Goal: Task Accomplishment & Management: Use online tool/utility

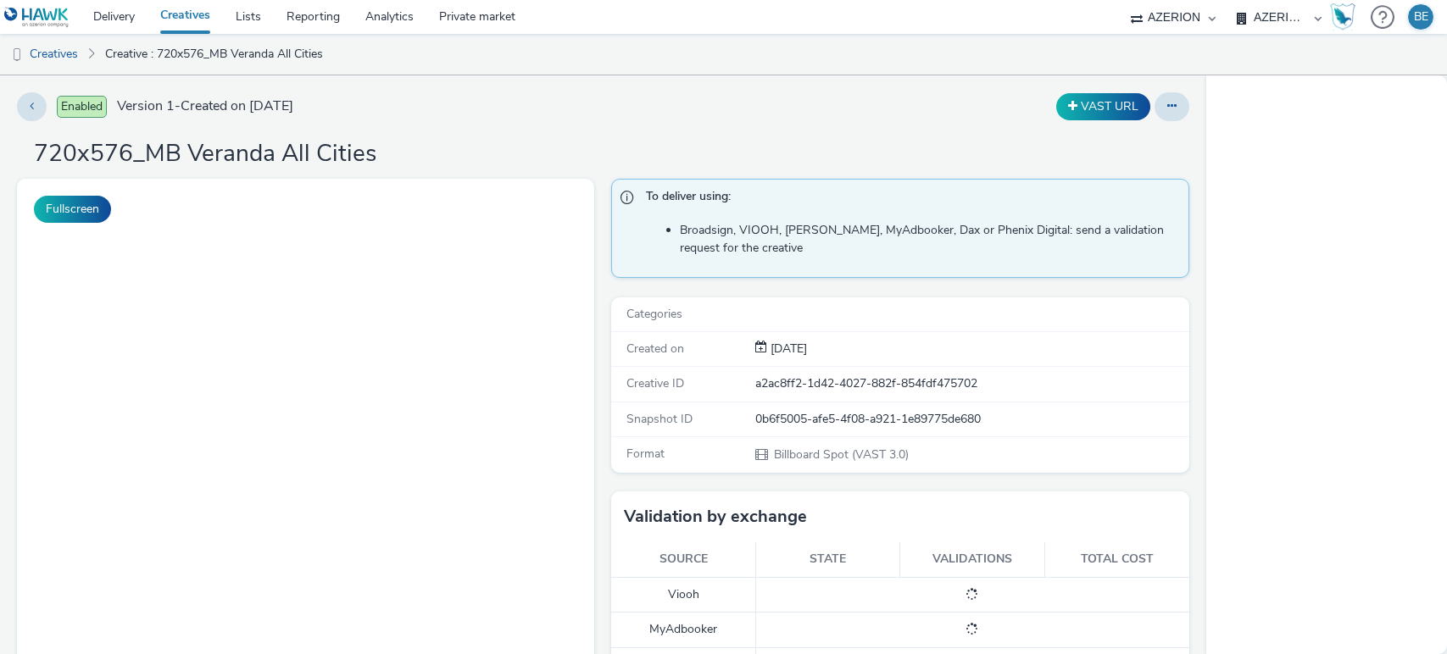
select select "a1f58486-1528-4f8c-8610-e1cdd7553bc1"
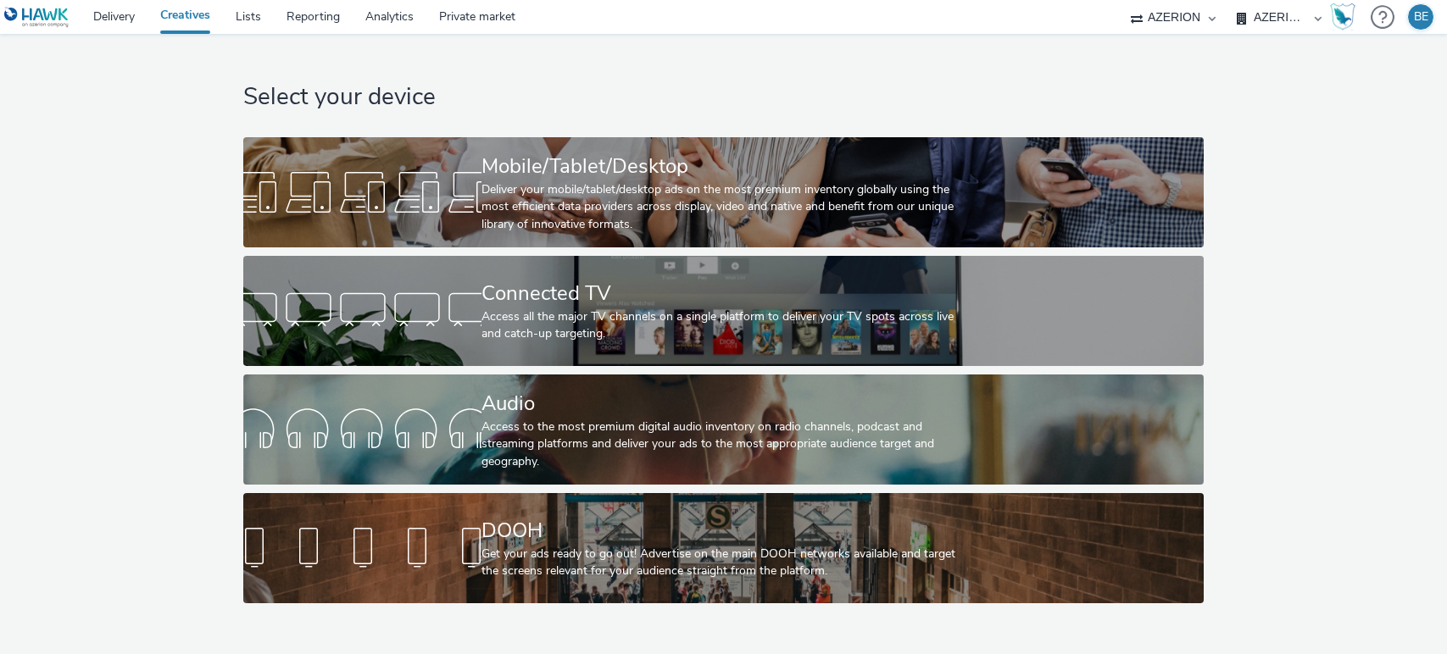
select select "a1f58486-1528-4f8c-8610-e1cdd7553bc1"
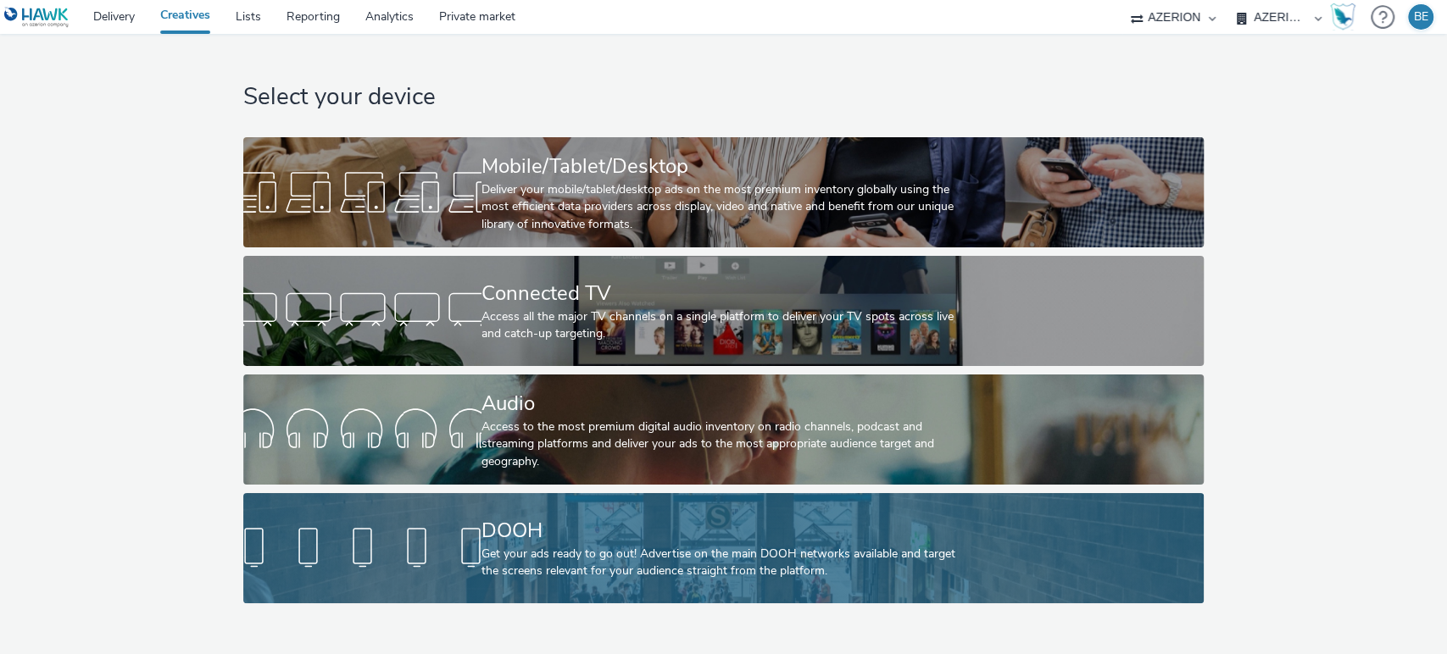
click at [539, 564] on div "Get your ads ready to go out! Advertise on the main DOOH networks available and…" at bounding box center [719, 563] width 477 height 35
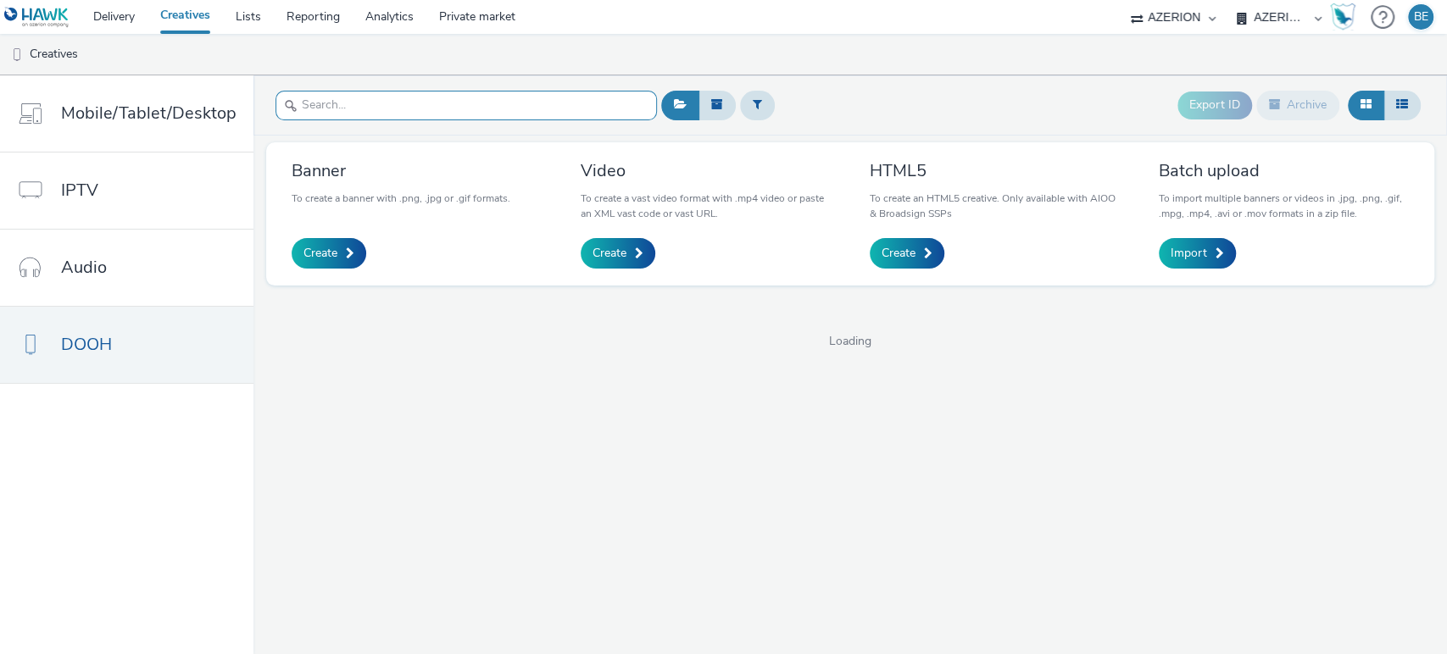
click at [394, 97] on input "text" at bounding box center [465, 106] width 381 height 30
paste input "1920x1080_MB Veranda All Cities"
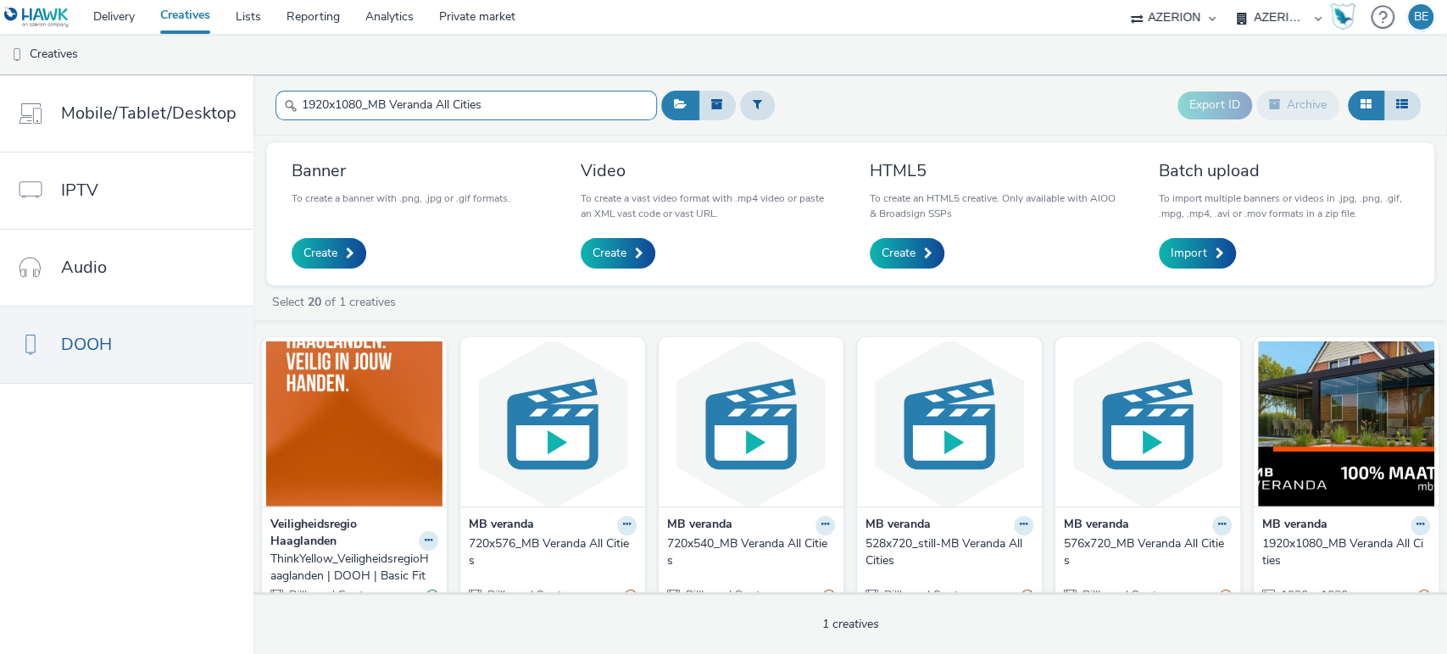
type input "1920x1080_MB Veranda All Cities"
click at [936, 112] on div "Export ID Archive" at bounding box center [1041, 106] width 768 height 42
click at [559, 111] on input "1920x1080_MB Veranda All Cities" at bounding box center [465, 106] width 381 height 30
click at [906, 140] on div "Banner To create a banner with .png, .jpg or .gif formats. Create Video To crea…" at bounding box center [850, 395] width 1194 height 519
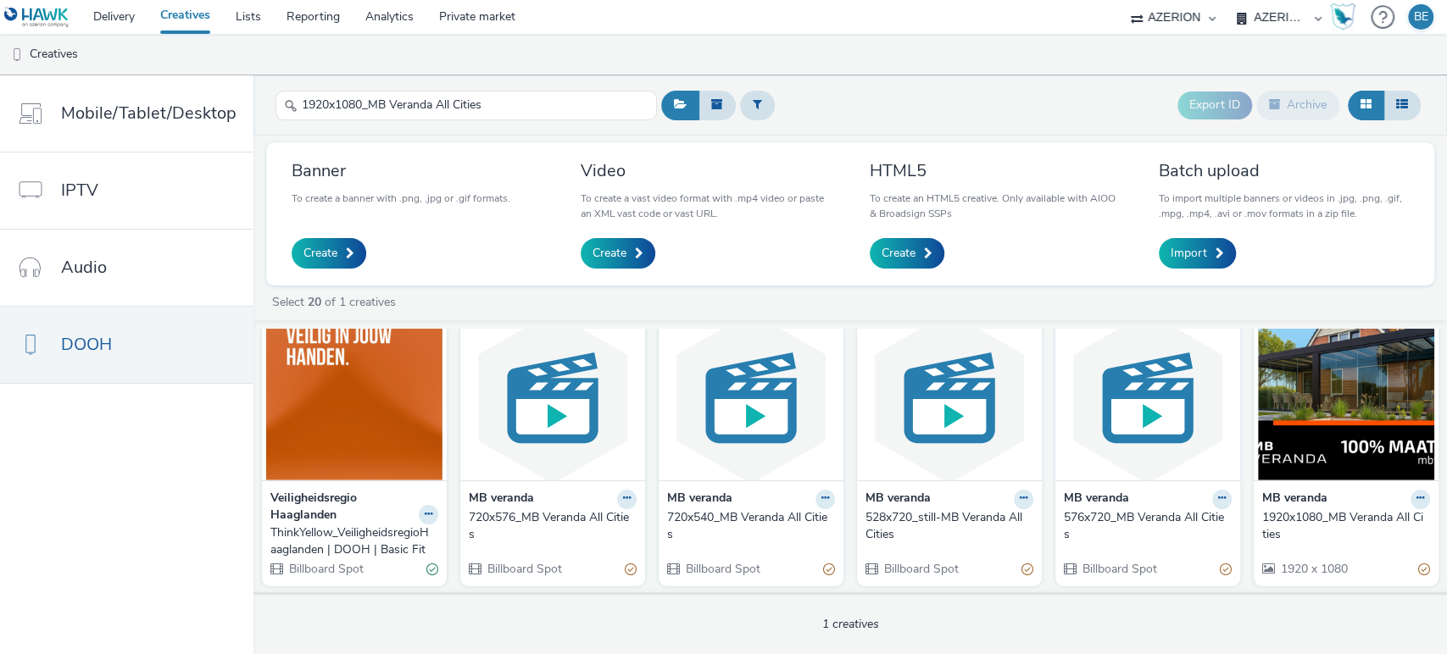
scroll to position [56, 0]
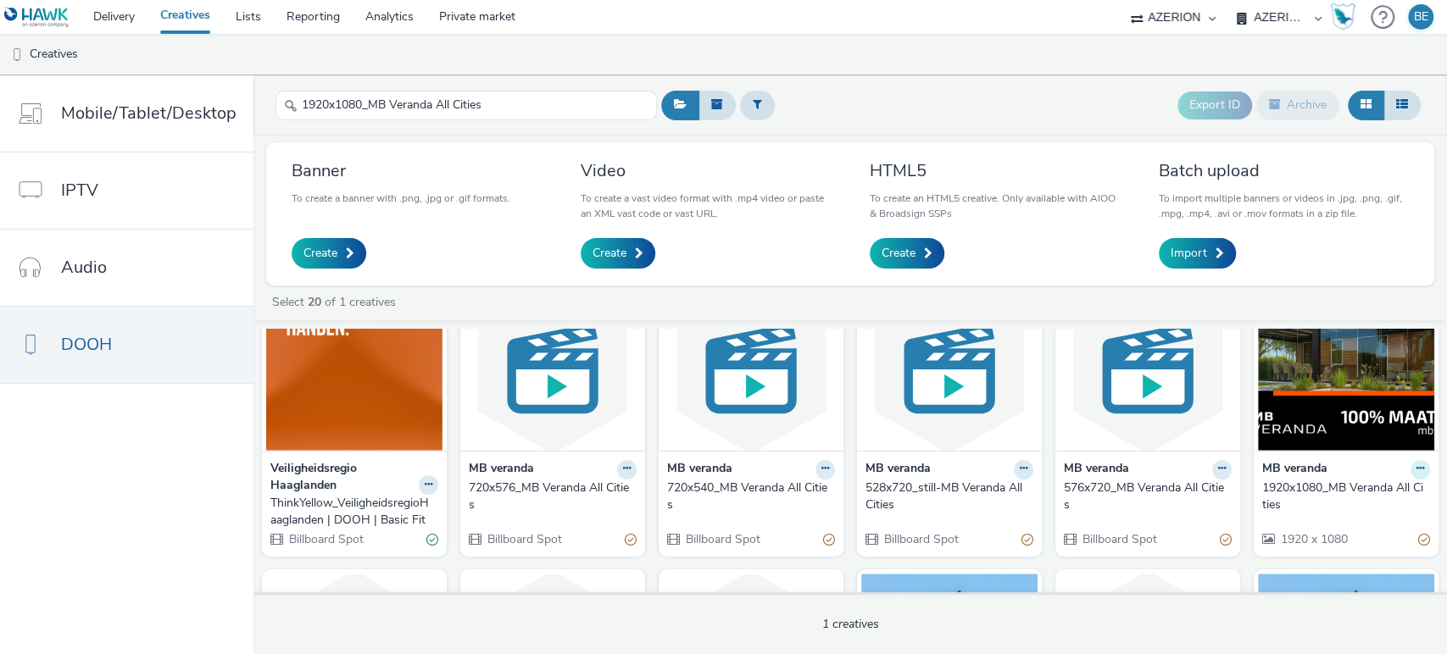
click at [1416, 468] on icon at bounding box center [1420, 469] width 8 height 10
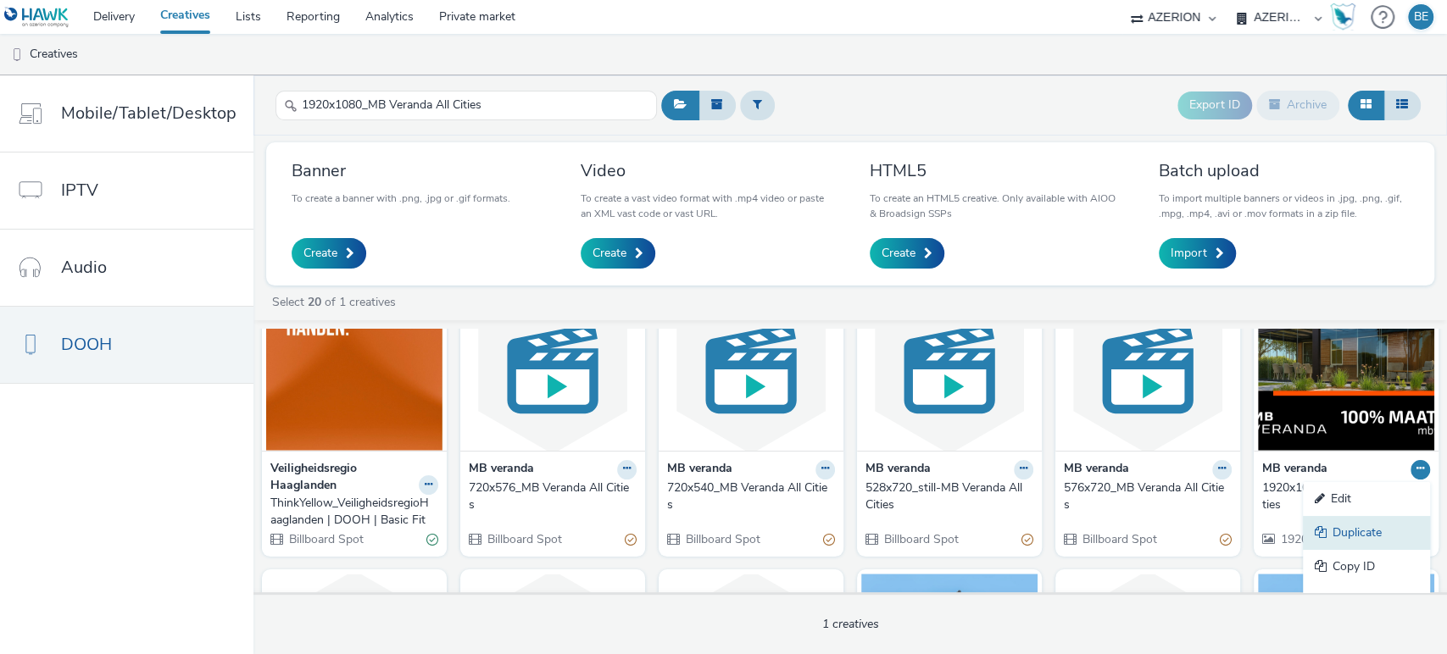
click at [1341, 527] on link "Duplicate" at bounding box center [1366, 533] width 127 height 34
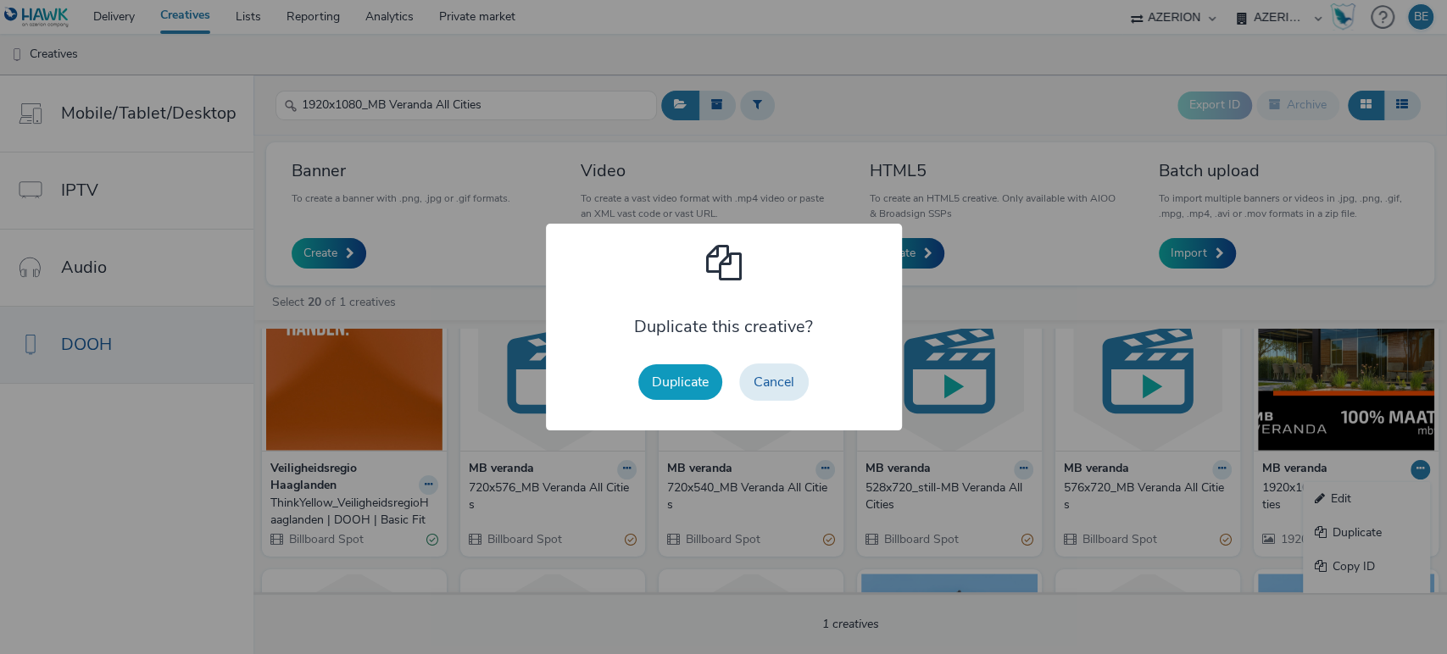
click at [685, 371] on button "Duplicate" at bounding box center [680, 383] width 84 height 36
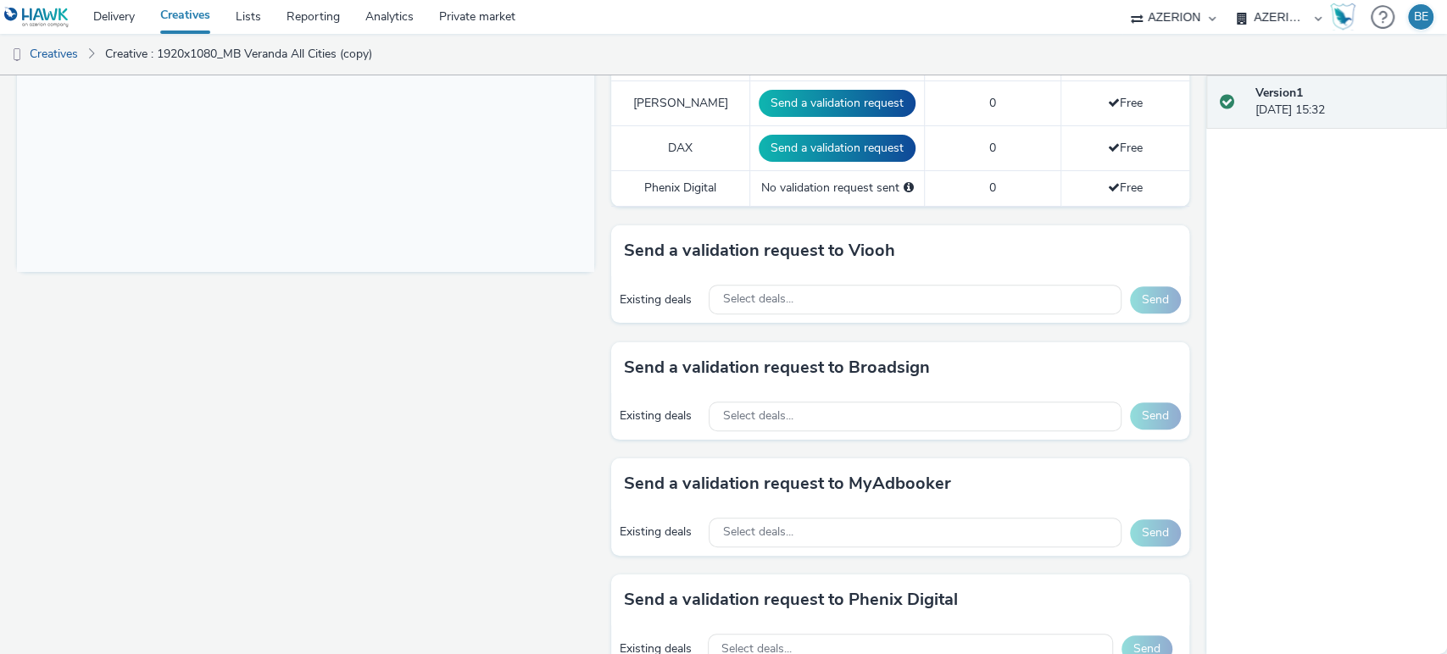
scroll to position [624, 0]
click at [827, 425] on div "Select deals..." at bounding box center [915, 417] width 412 height 30
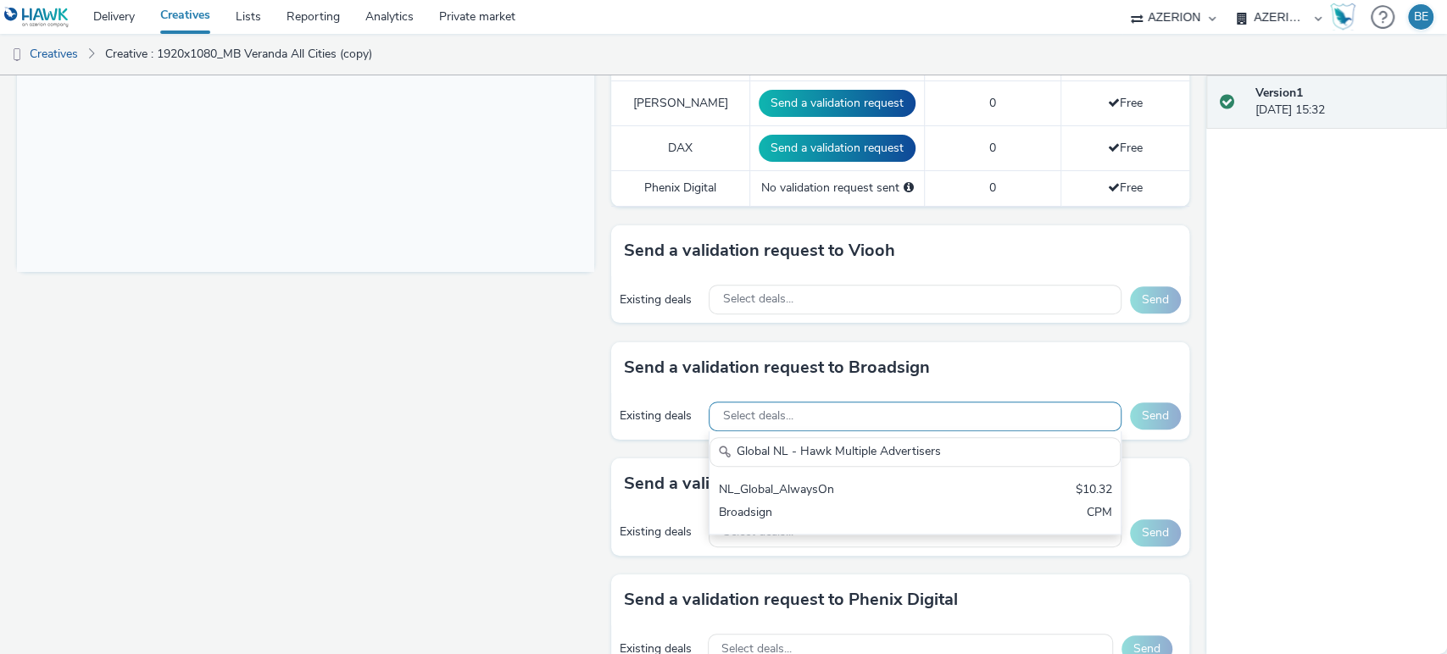
scroll to position [0, 0]
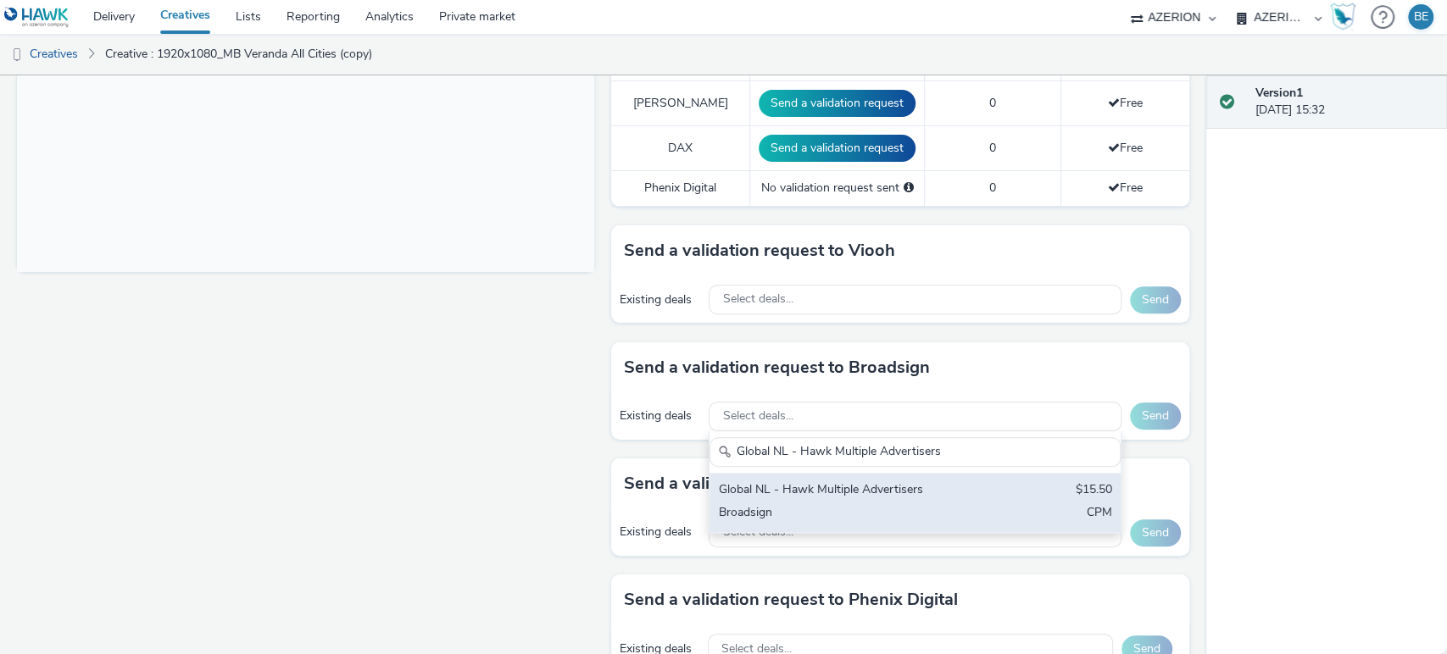
type input "Global NL - Hawk Multiple Advertisers"
click at [848, 487] on div "Global NL - Hawk Multiple Advertisers" at bounding box center [847, 490] width 259 height 19
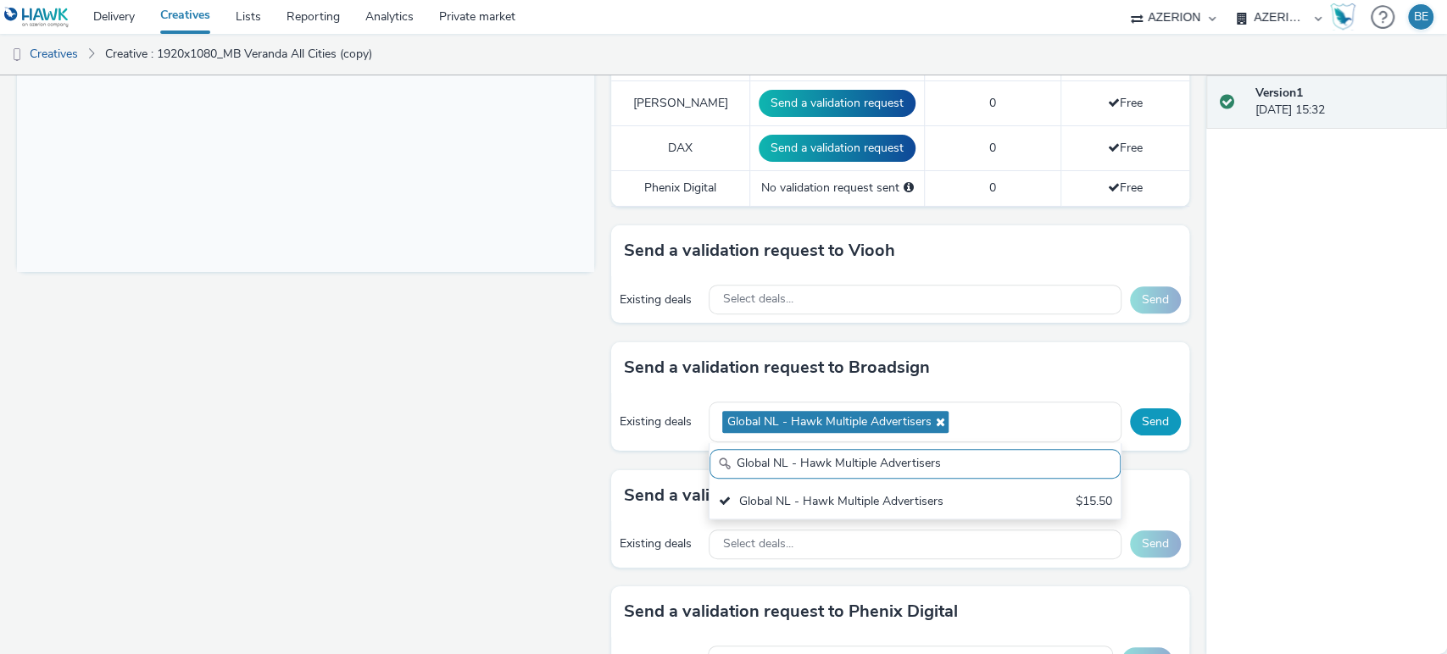
click at [1130, 420] on button "Send" at bounding box center [1155, 422] width 51 height 27
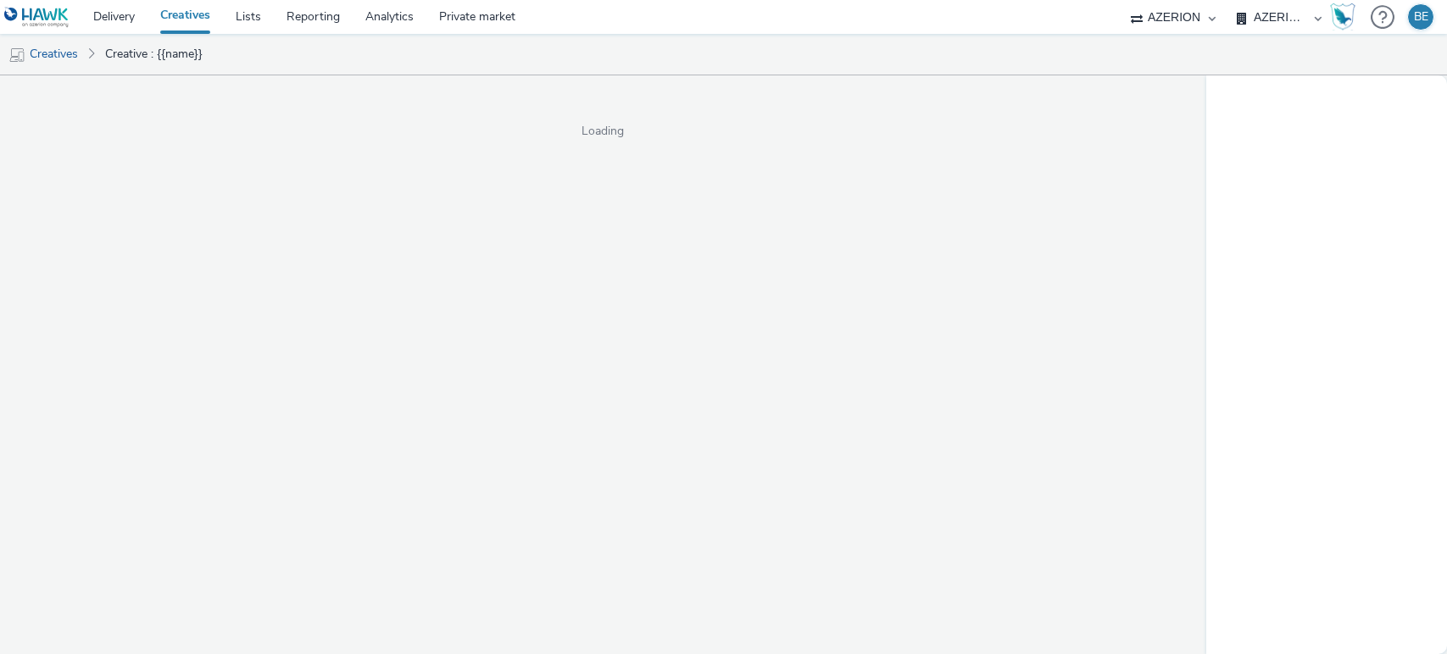
select select "a1f58486-1528-4f8c-8610-e1cdd7553bc1"
